Goal: Find specific page/section: Find specific page/section

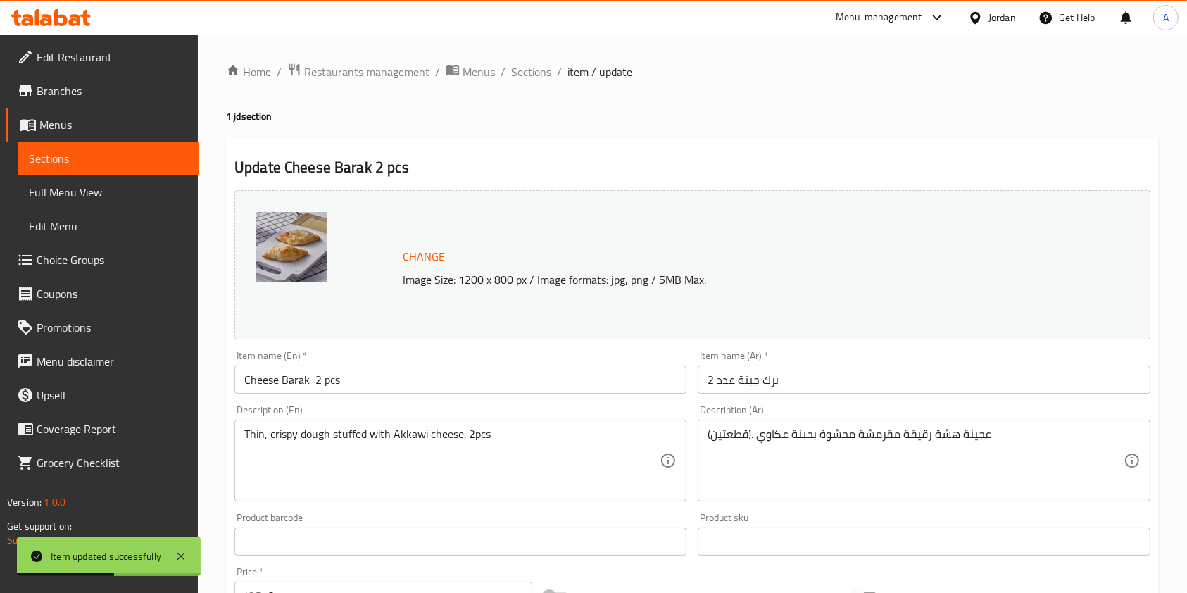
click at [524, 65] on span "Sections" at bounding box center [531, 71] width 40 height 17
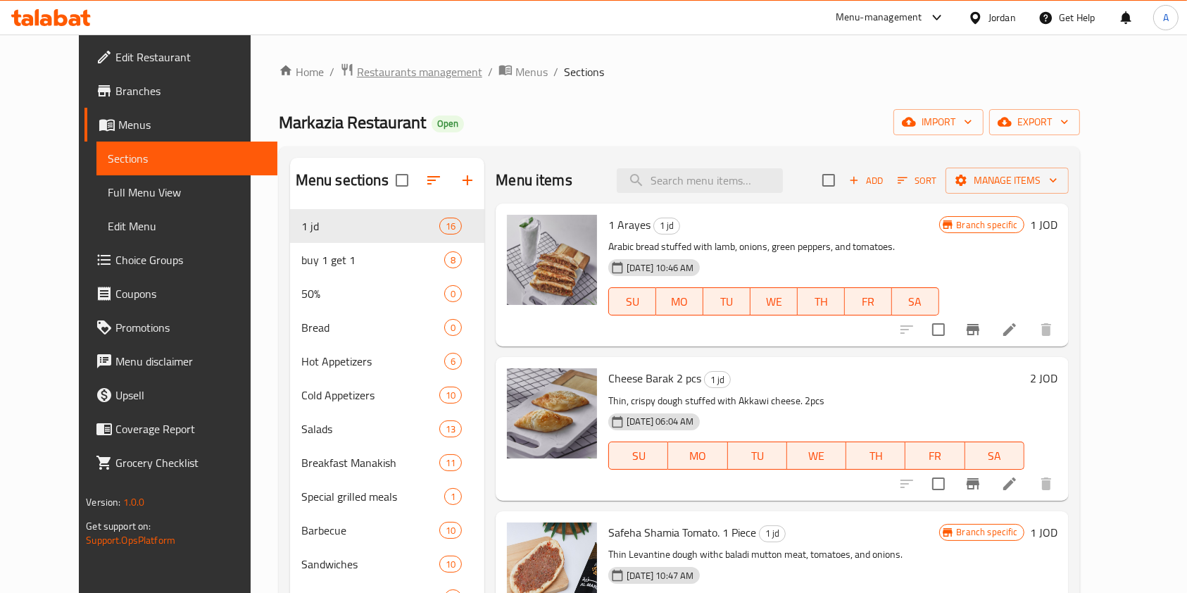
click at [388, 71] on span "Restaurants management" at bounding box center [419, 71] width 125 height 17
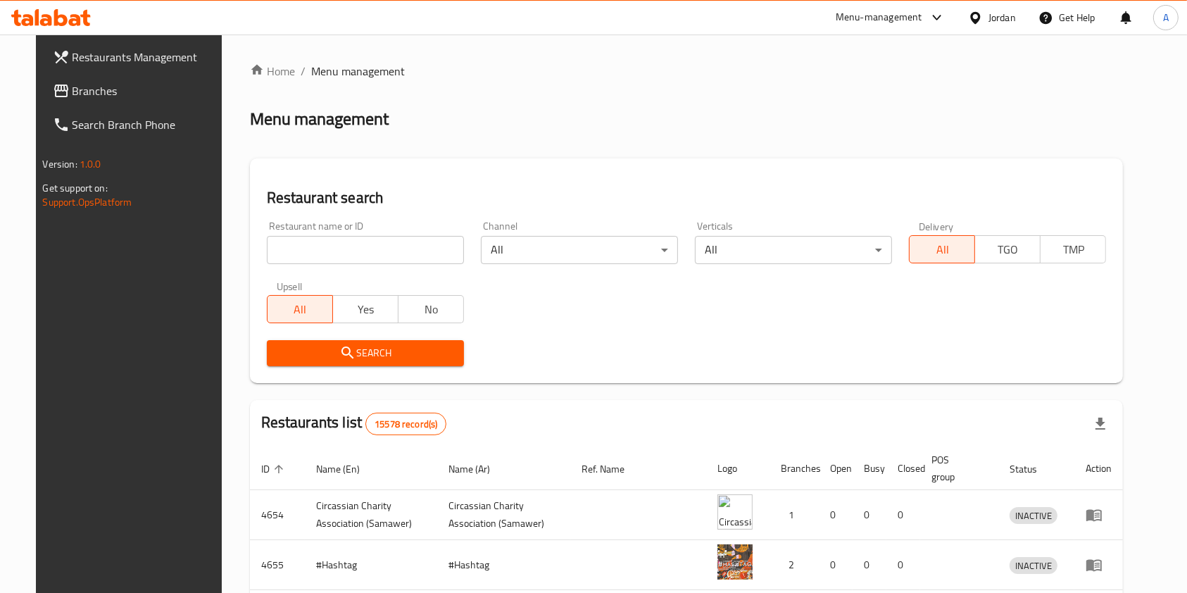
click at [351, 251] on input "search" at bounding box center [365, 250] width 197 height 28
type input "m"
type input "markazia"
click button "Search" at bounding box center [365, 353] width 197 height 26
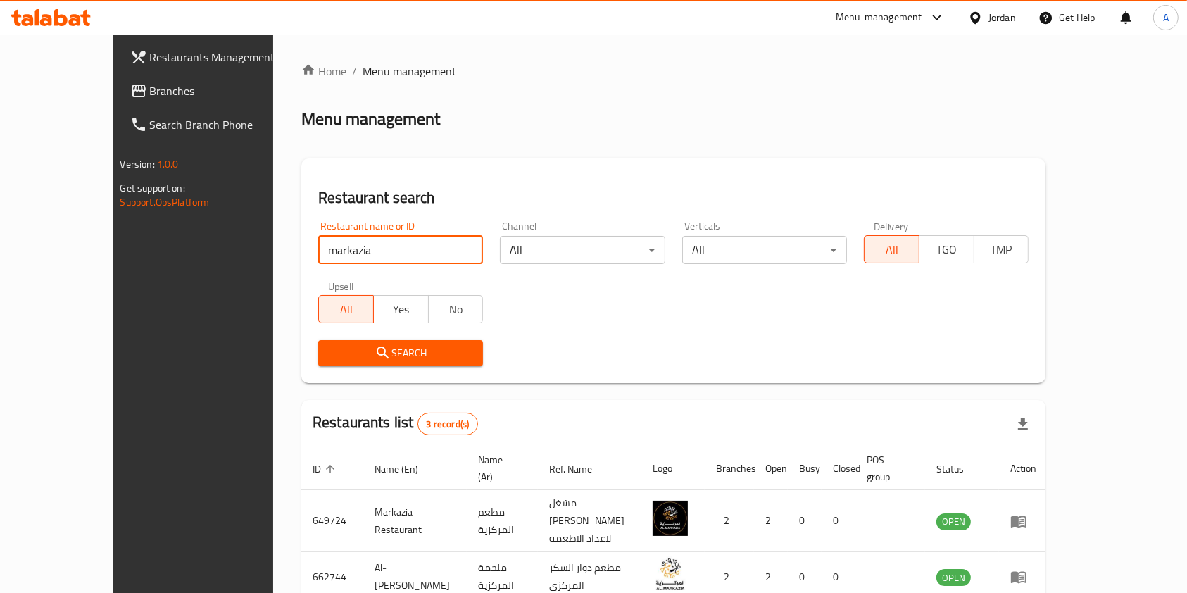
scroll to position [106, 0]
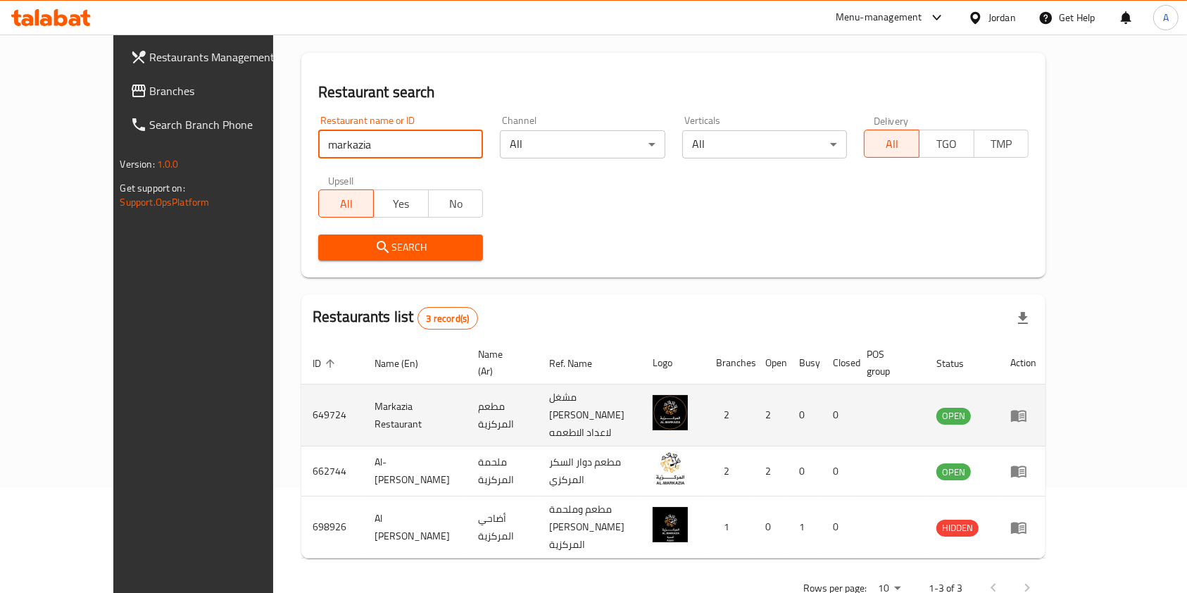
click at [301, 393] on td "649724" at bounding box center [332, 415] width 62 height 62
copy td "649724"
click at [301, 393] on td "649724" at bounding box center [332, 415] width 62 height 62
